Goal: Task Accomplishment & Management: Manage account settings

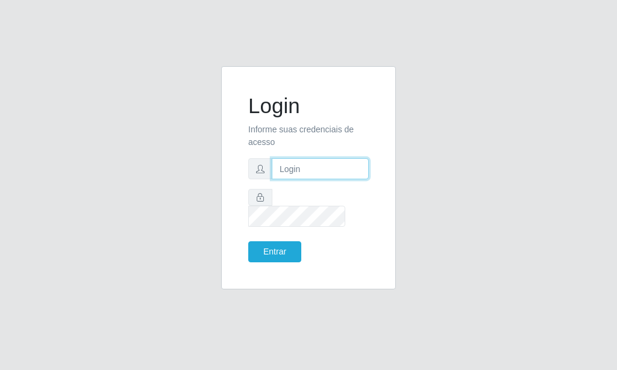
click at [287, 179] on input "text" at bounding box center [320, 168] width 97 height 21
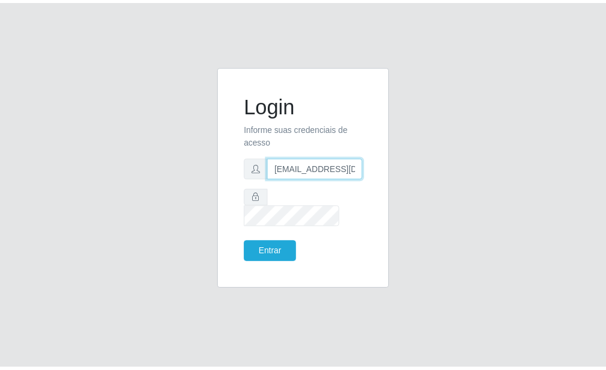
scroll to position [0, 1]
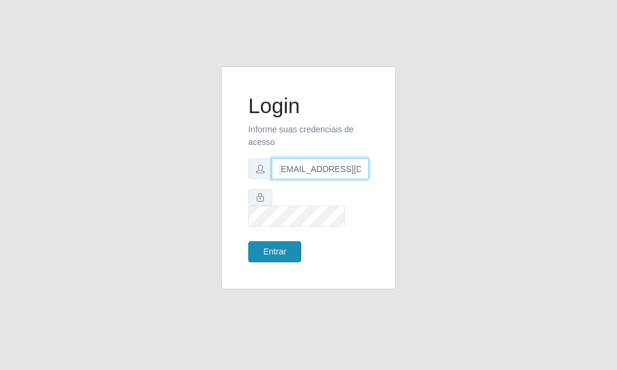
type input "[EMAIL_ADDRESS][DOMAIN_NAME]"
click at [281, 253] on button "Entrar" at bounding box center [274, 251] width 53 height 21
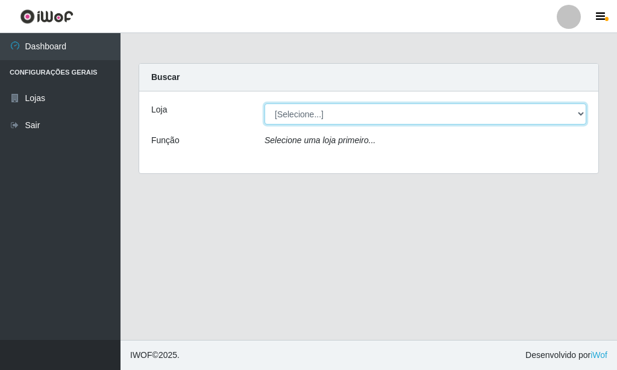
click at [264, 104] on select "[Selecione...] Rede Potiguar 6 - Extremoz" at bounding box center [425, 114] width 322 height 21
select select "80"
click option "Rede Potiguar 6 - Extremoz" at bounding box center [0, 0] width 0 height 0
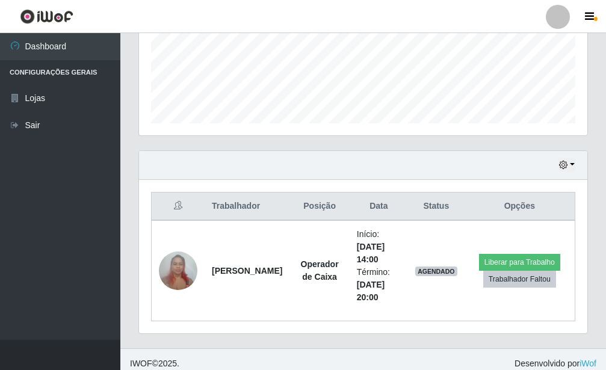
scroll to position [316, 0]
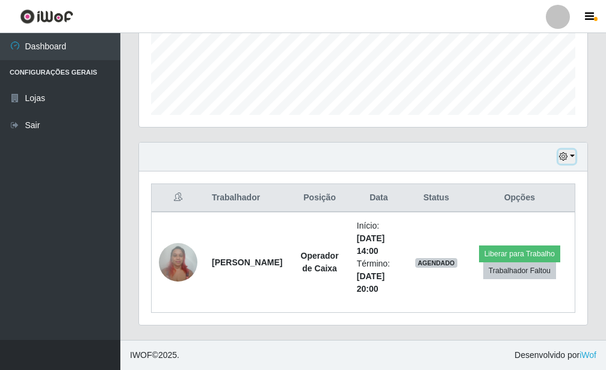
click at [561, 161] on icon "button" at bounding box center [563, 156] width 8 height 8
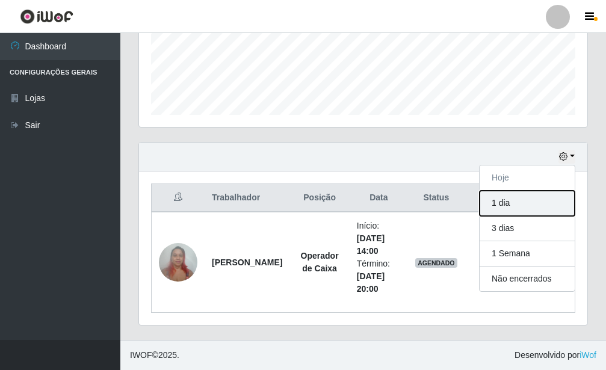
click at [509, 208] on button "1 dia" at bounding box center [527, 203] width 95 height 25
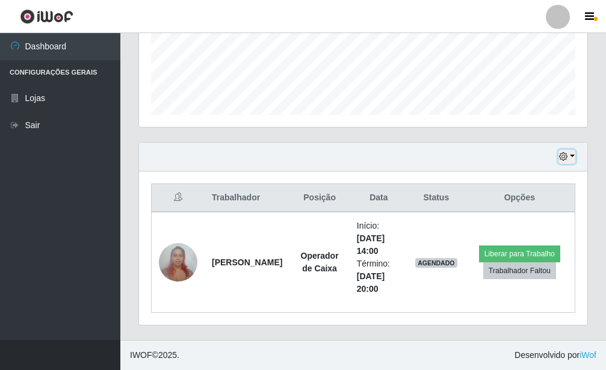
click at [559, 163] on button "button" at bounding box center [567, 157] width 17 height 14
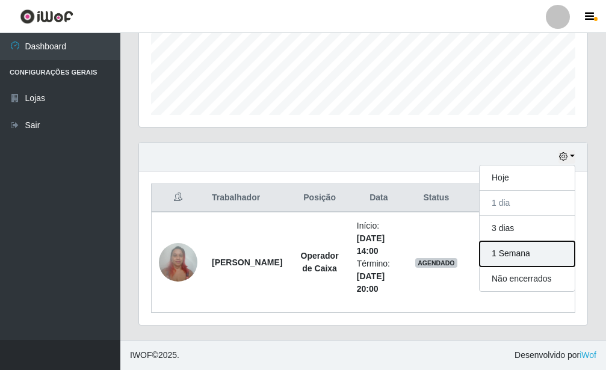
click at [531, 254] on button "1 Semana" at bounding box center [527, 253] width 95 height 25
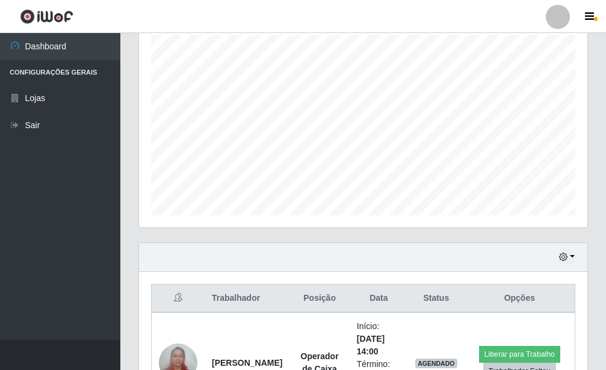
scroll to position [517, 0]
